Goal: Task Accomplishment & Management: Manage account settings

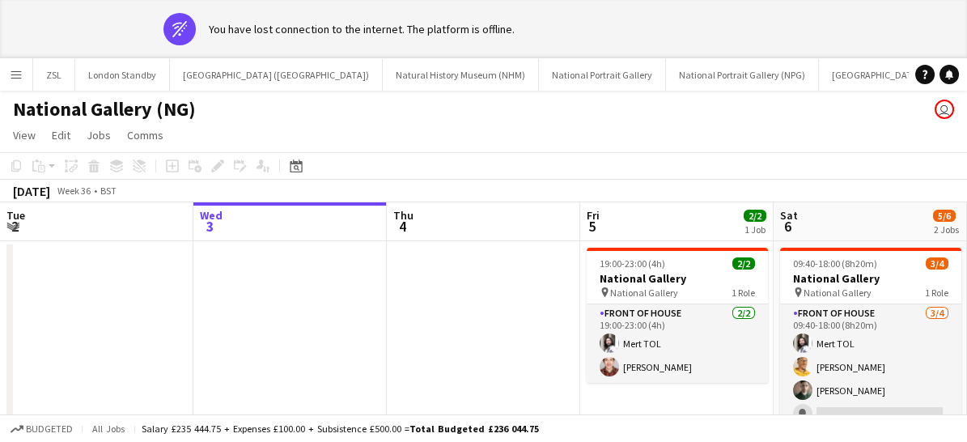
scroll to position [0, 572]
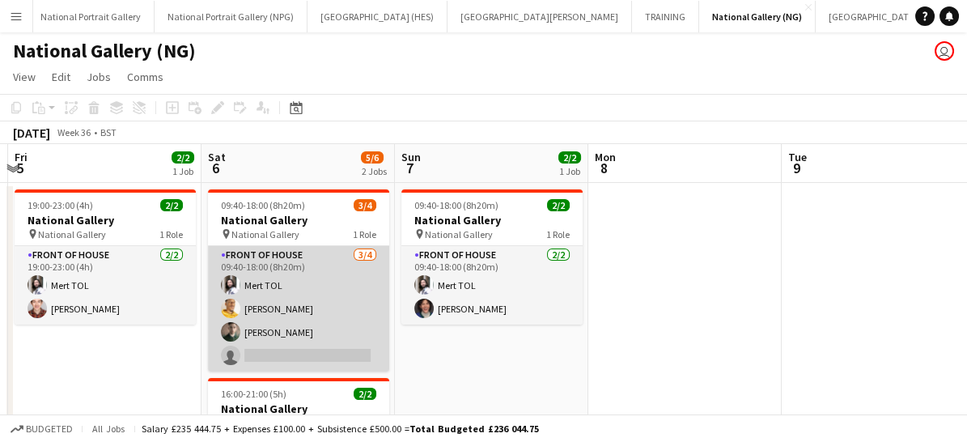
click at [347, 336] on app-card-role "Front of House [DATE] 09:40-18:00 (8h20m) Mert TOL [PERSON_NAME] [PERSON_NAME] …" at bounding box center [298, 308] width 181 height 125
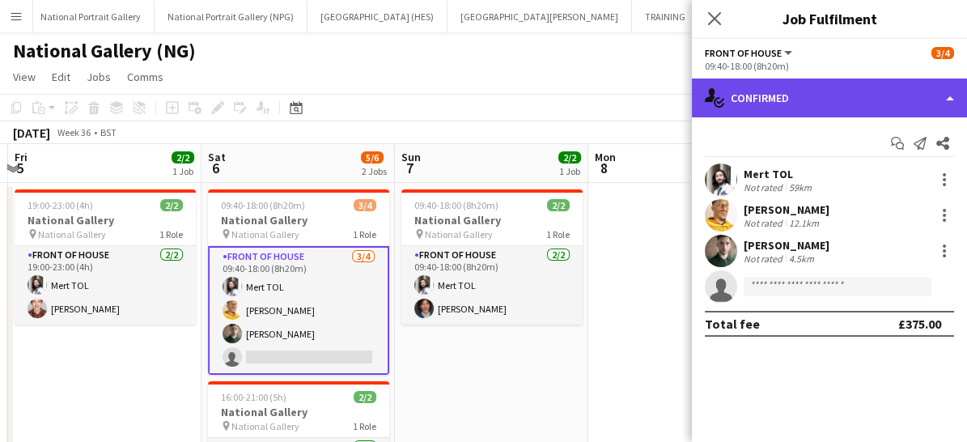
click at [814, 88] on div "single-neutral-actions-check-2 Confirmed" at bounding box center [829, 98] width 275 height 39
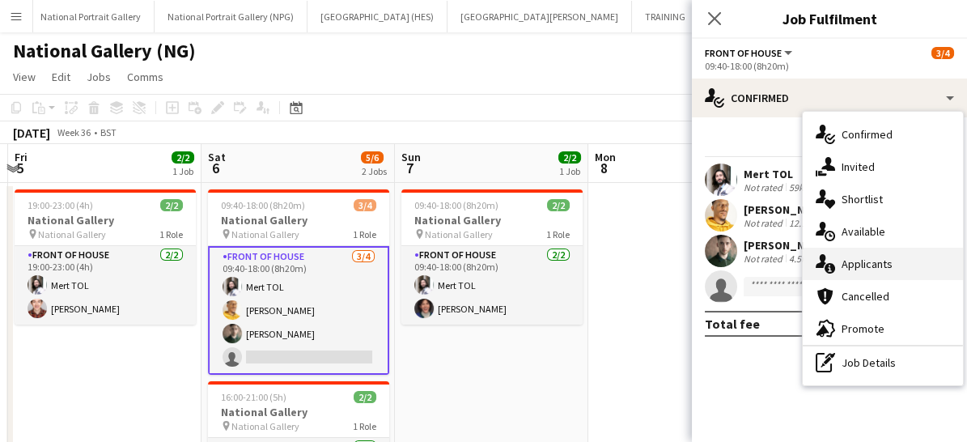
click at [860, 254] on div "single-neutral-actions-information Applicants" at bounding box center [883, 264] width 160 height 32
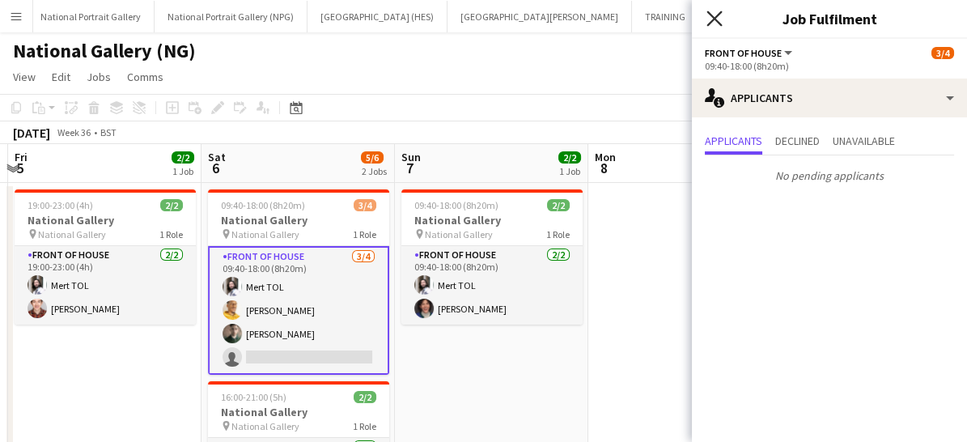
click at [710, 17] on icon "Close pop-in" at bounding box center [714, 18] width 15 height 15
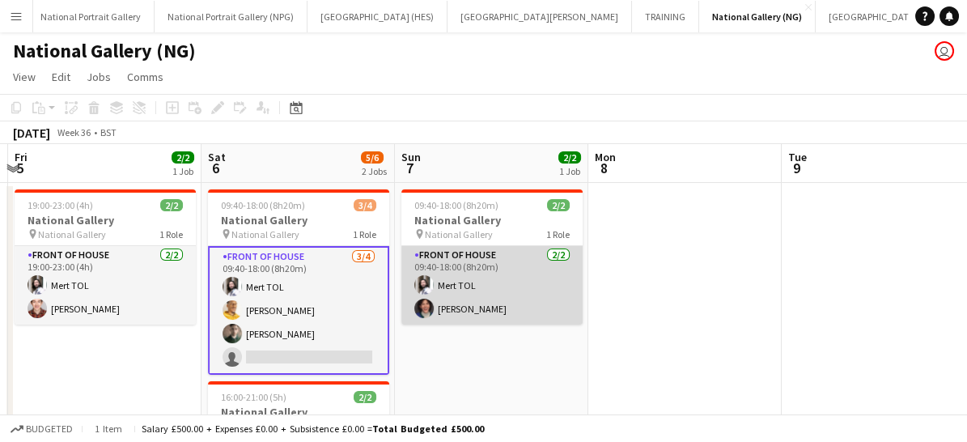
click at [517, 289] on app-card-role "Front of House [DATE] 09:40-18:00 (8h20m) Mert TOL [PERSON_NAME]" at bounding box center [492, 285] width 181 height 79
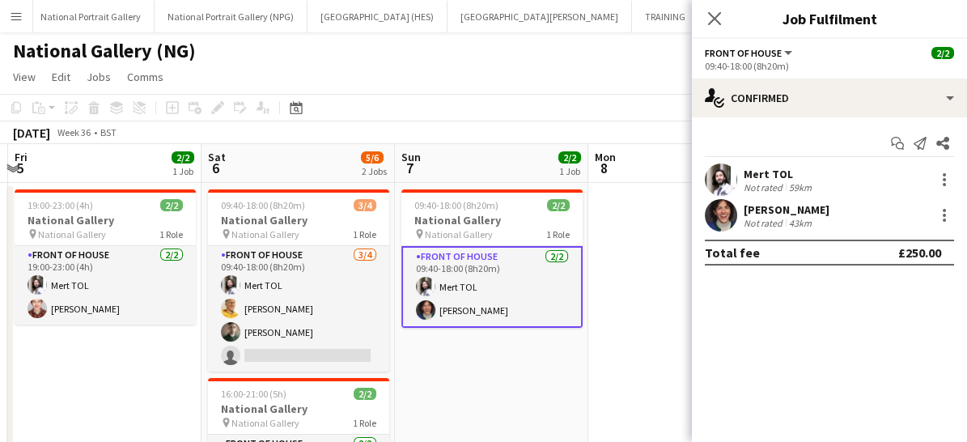
drag, startPoint x: 774, startPoint y: 95, endPoint x: 843, endPoint y: 200, distance: 125.7
drag, startPoint x: 843, startPoint y: 200, endPoint x: 901, endPoint y: 181, distance: 61.4
click at [901, 181] on div "Mert TOL Not rated 59km" at bounding box center [829, 180] width 275 height 32
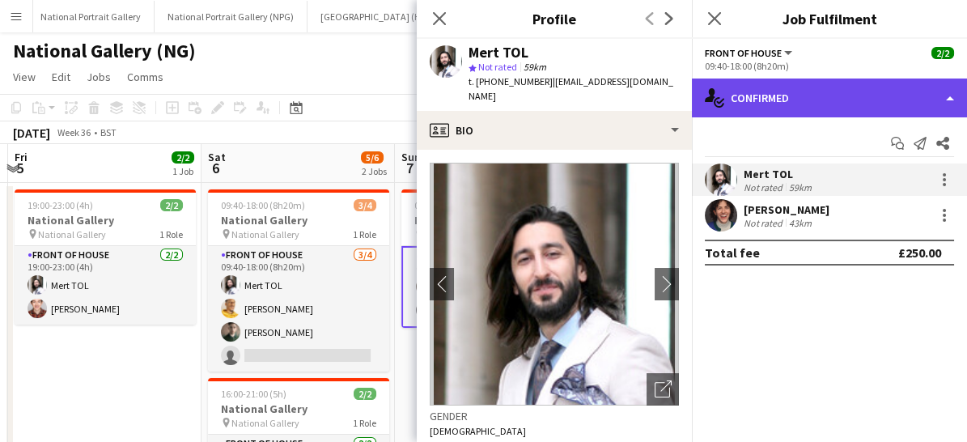
click at [828, 85] on div "single-neutral-actions-check-2 Confirmed" at bounding box center [829, 98] width 275 height 39
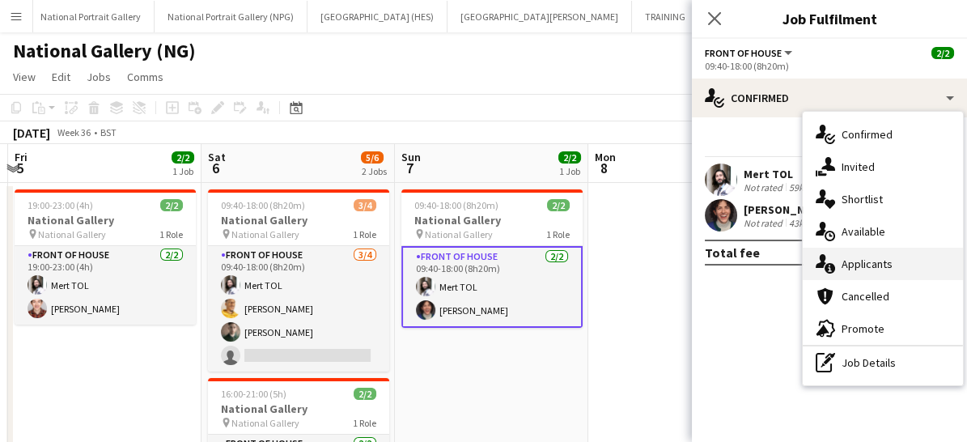
click at [862, 268] on span "Applicants" at bounding box center [867, 264] width 51 height 15
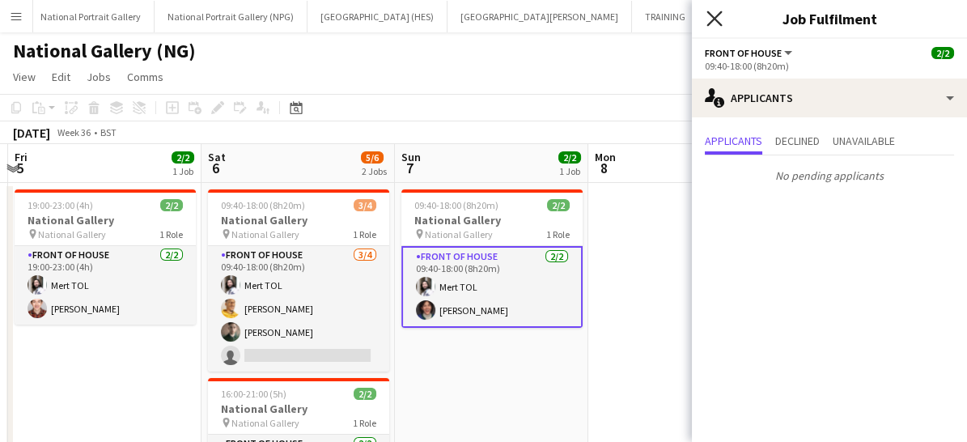
click at [713, 16] on icon at bounding box center [714, 18] width 15 height 15
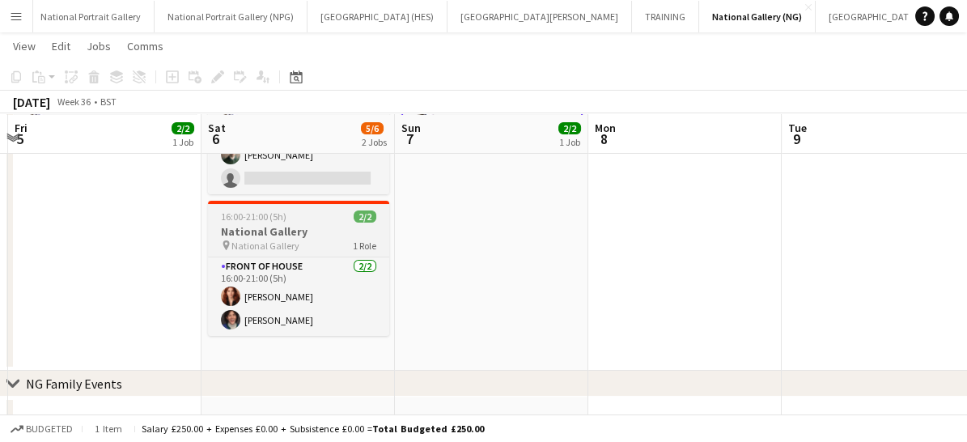
scroll to position [177, 0]
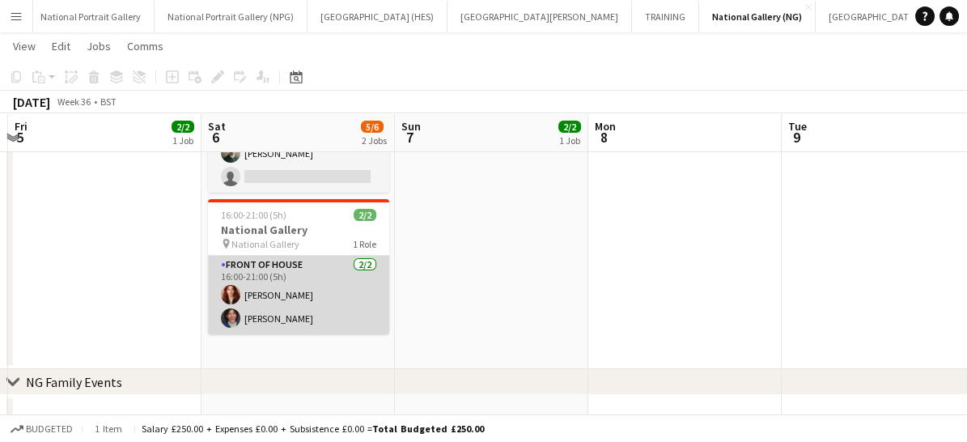
click at [336, 310] on app-card-role "Front of House [DATE] 16:00-21:00 (5h) [PERSON_NAME] [PERSON_NAME]" at bounding box center [298, 295] width 181 height 79
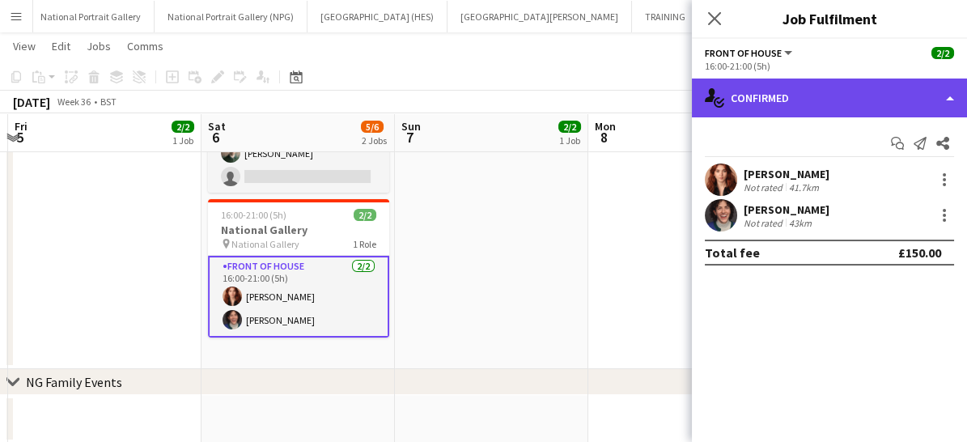
click at [798, 89] on div "single-neutral-actions-check-2 Confirmed" at bounding box center [829, 98] width 275 height 39
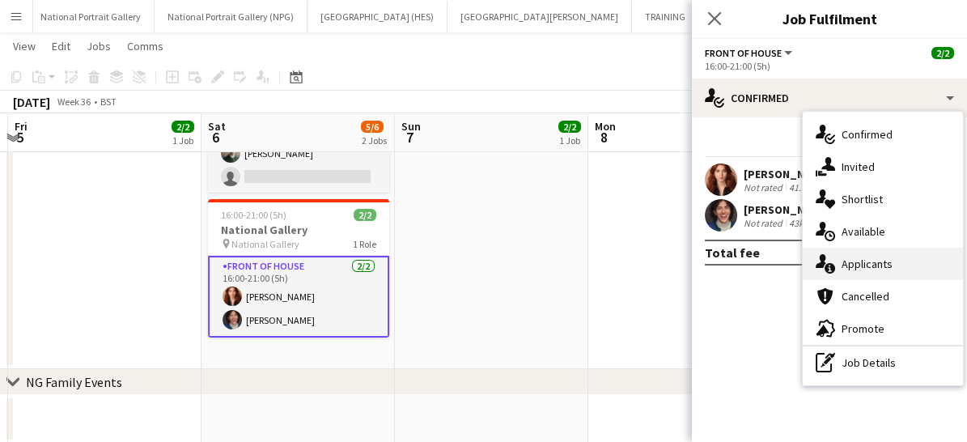
click at [864, 261] on span "Applicants" at bounding box center [867, 264] width 51 height 15
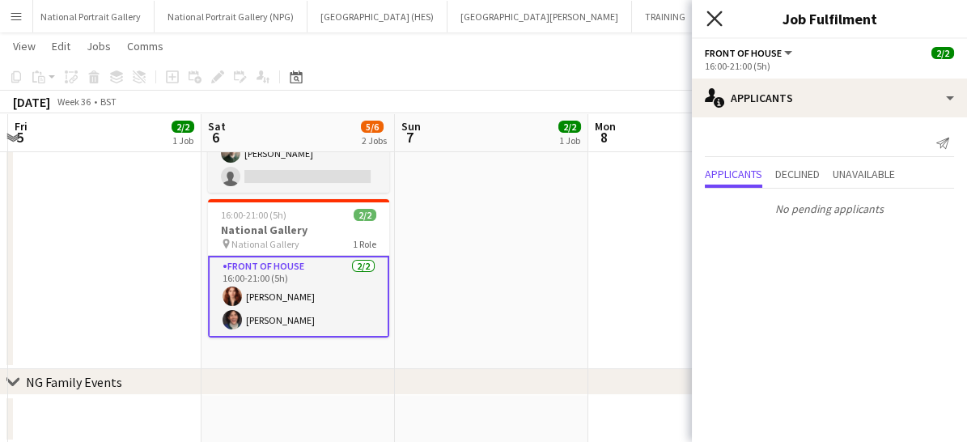
click at [712, 15] on icon at bounding box center [714, 18] width 15 height 15
